Goal: Register for event/course

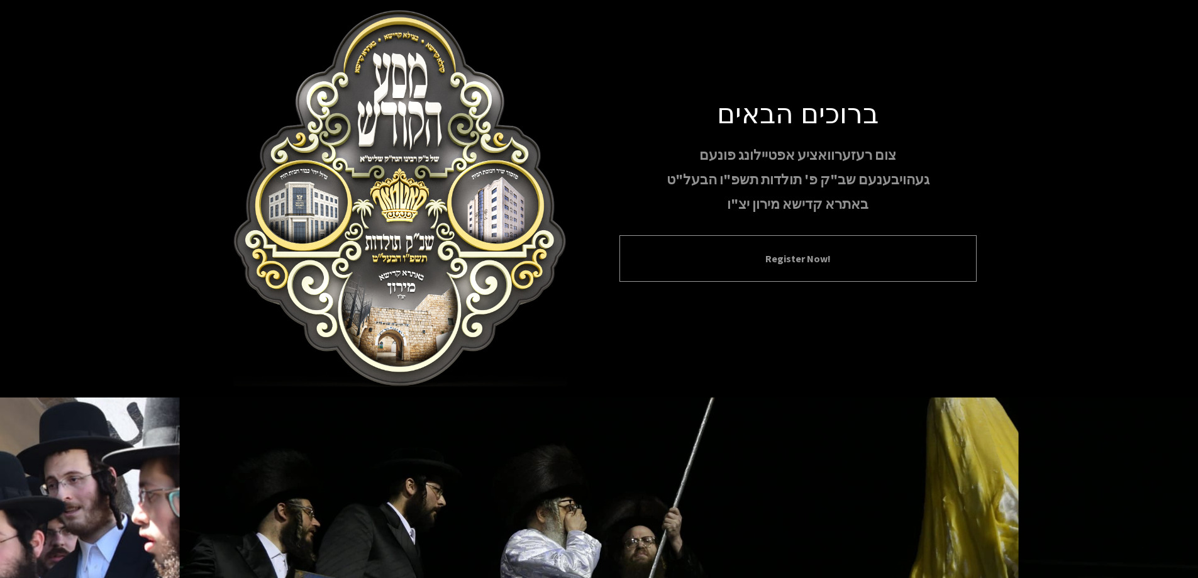
click at [745, 245] on div "Register Now!" at bounding box center [798, 258] width 357 height 47
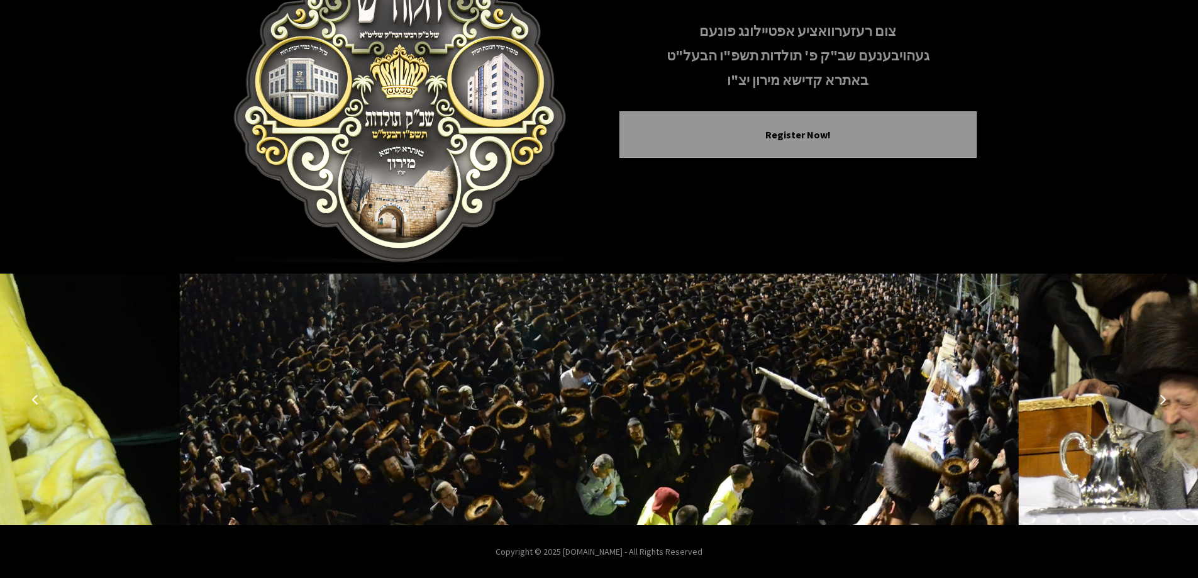
scroll to position [125, 0]
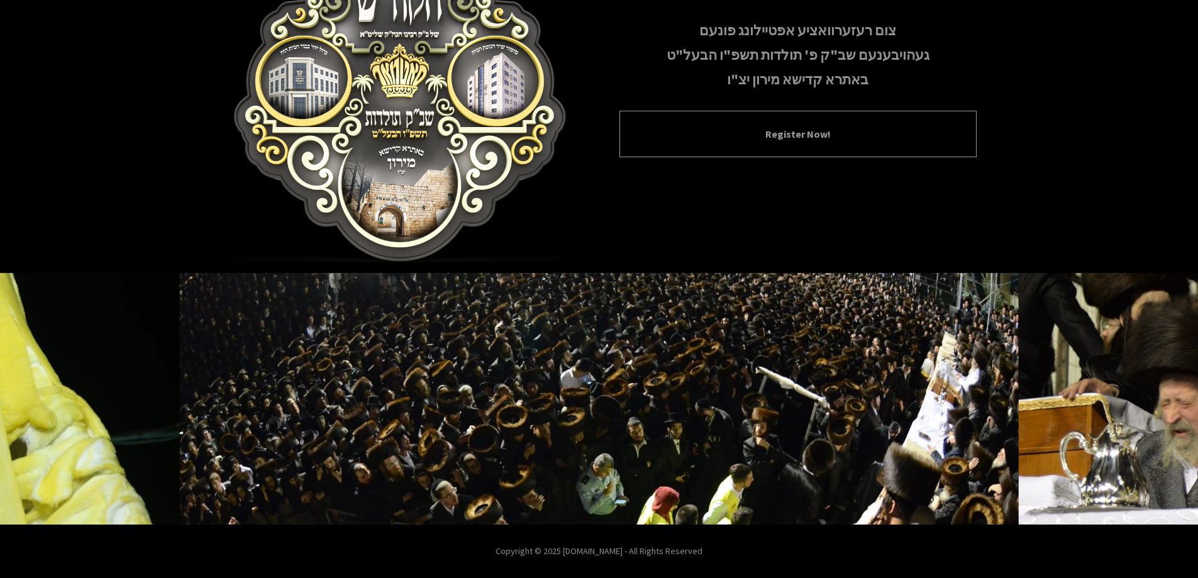
click at [757, 150] on div "Register Now!" at bounding box center [798, 134] width 357 height 47
click at [756, 137] on button "Register Now!" at bounding box center [798, 133] width 326 height 15
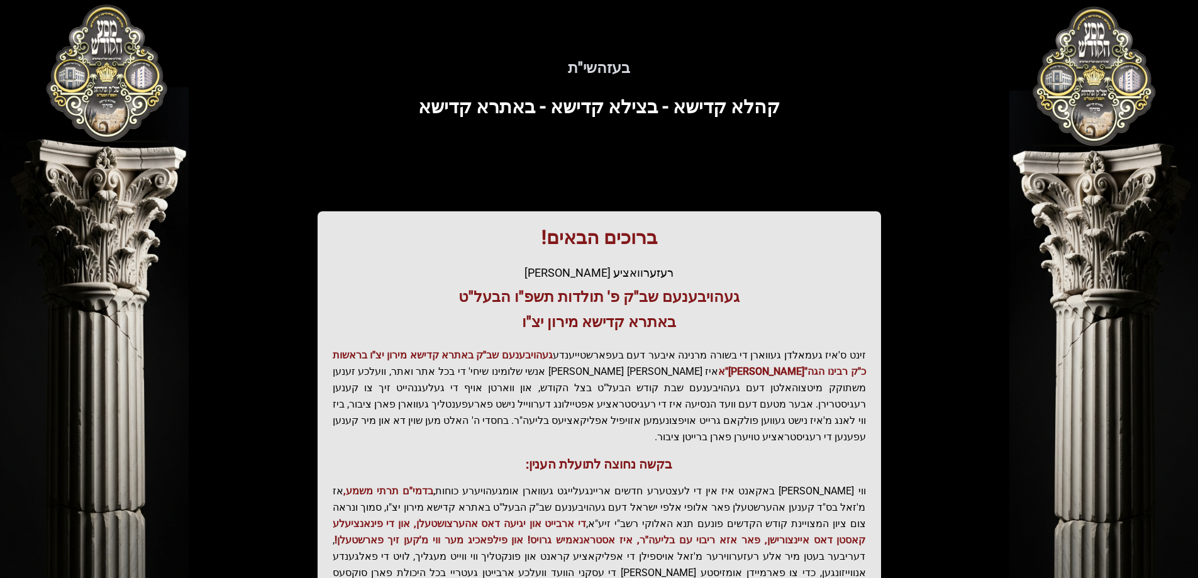
click at [798, 135] on div "בעזהשי"ת קהלא קדישא - בצילא קדישא - באתרא קדישא ברוכים הבאים! רעזערוואציע אפטיי…" at bounding box center [599, 347] width 805 height 635
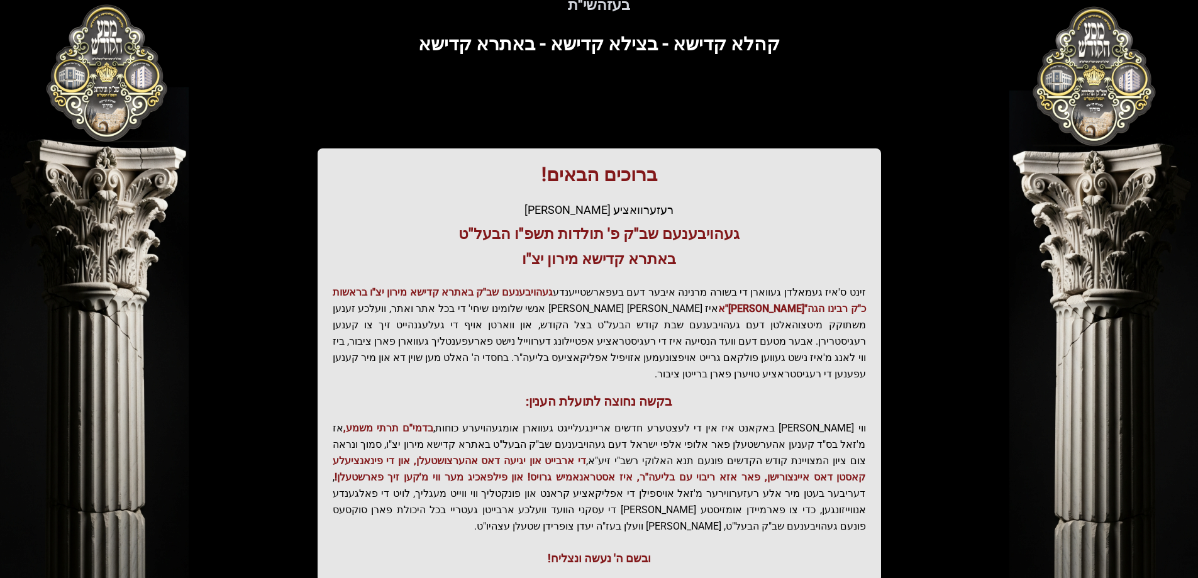
scroll to position [150, 0]
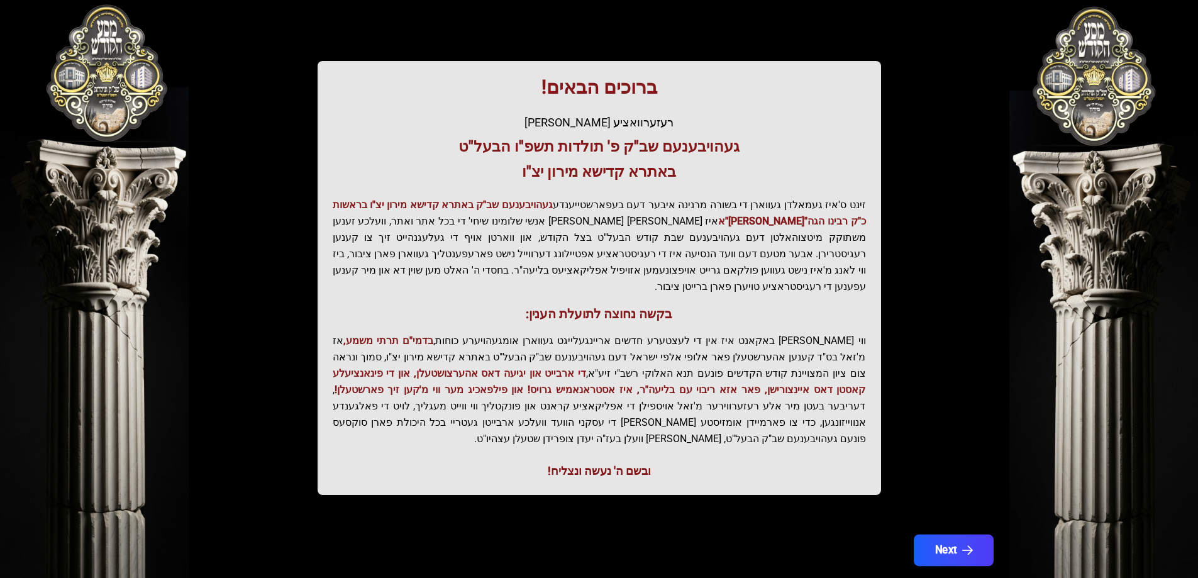
click at [940, 535] on button "Next" at bounding box center [953, 550] width 80 height 31
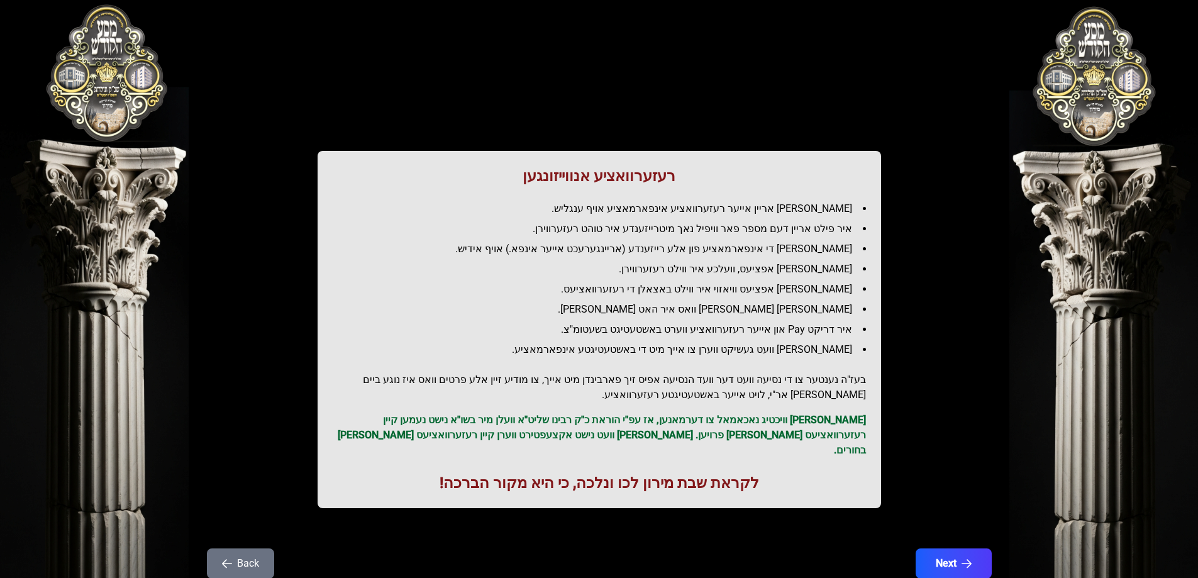
click at [262, 549] on button "Back" at bounding box center [240, 564] width 67 height 30
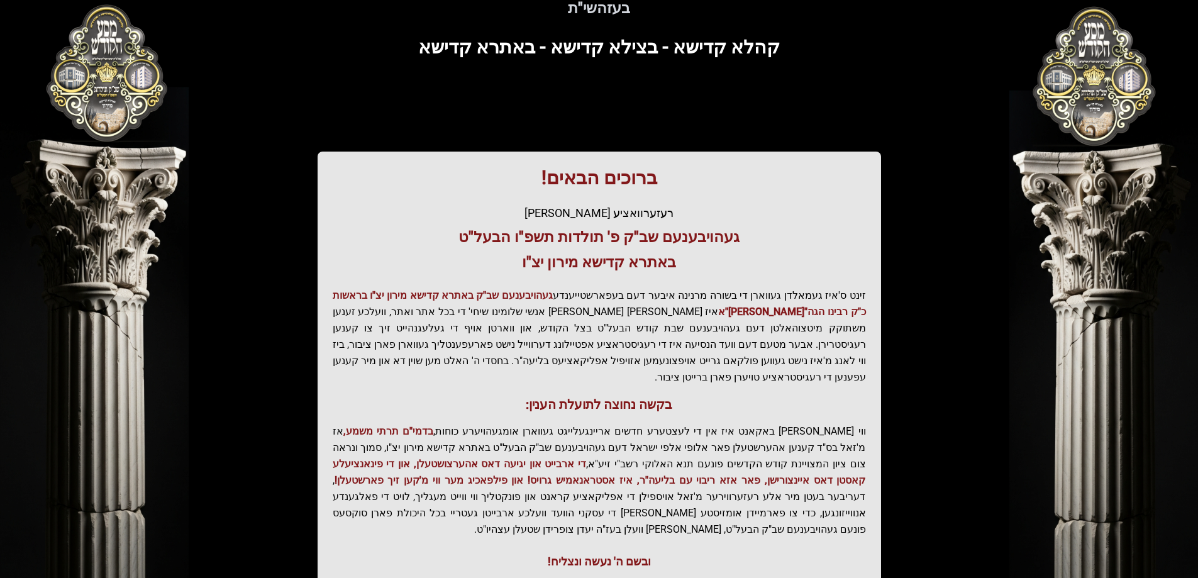
scroll to position [150, 0]
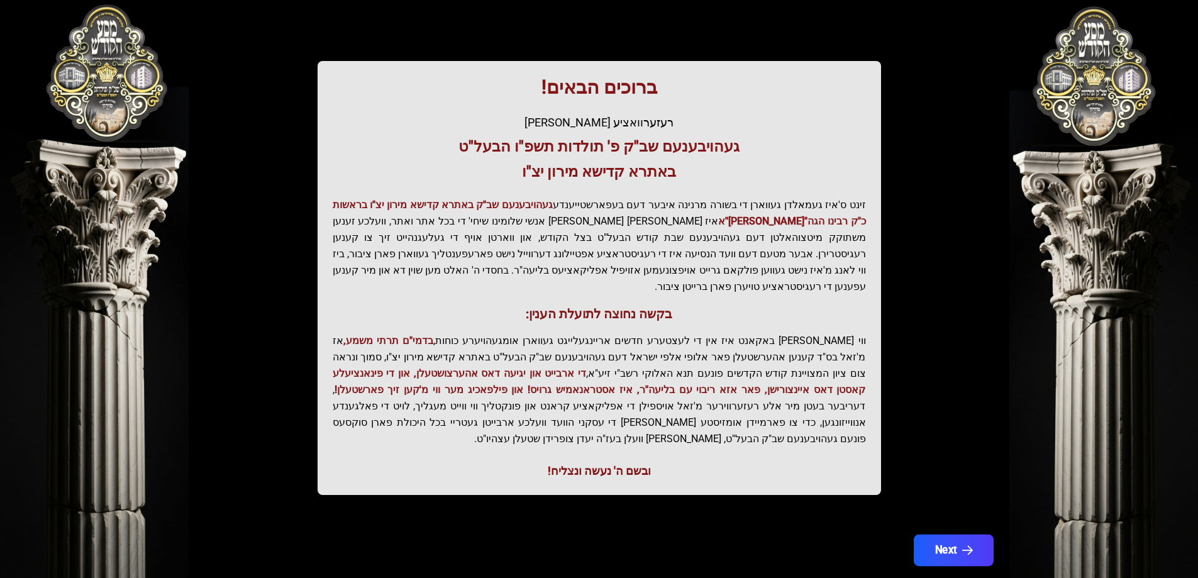
click at [949, 535] on button "Next" at bounding box center [953, 550] width 80 height 31
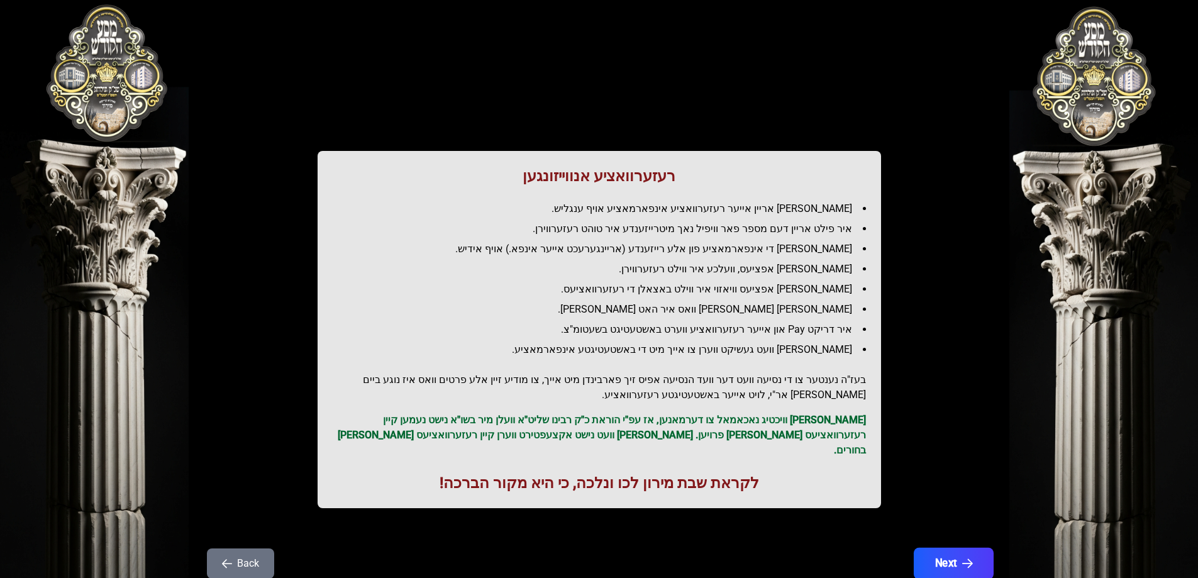
click at [940, 553] on button "Next" at bounding box center [953, 563] width 80 height 31
